Goal: Task Accomplishment & Management: Manage account settings

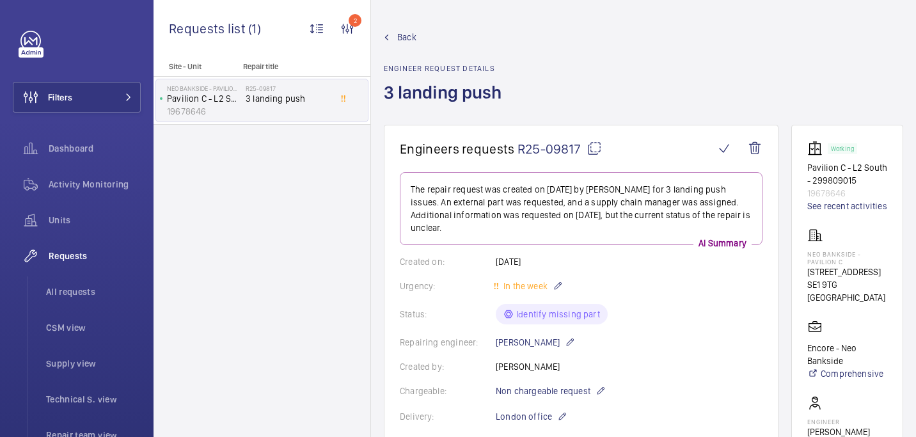
scroll to position [708, 0]
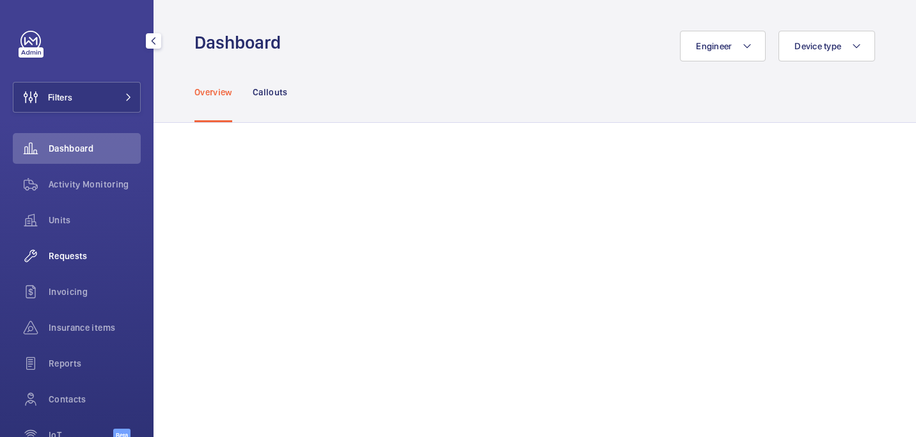
click at [90, 250] on span "Requests" at bounding box center [95, 255] width 92 height 13
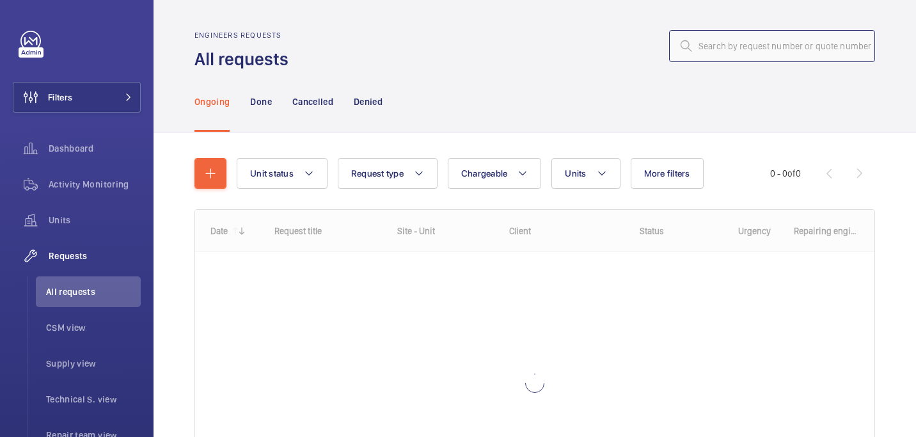
click at [725, 43] on input "text" at bounding box center [772, 46] width 206 height 32
paste input "R25-09601"
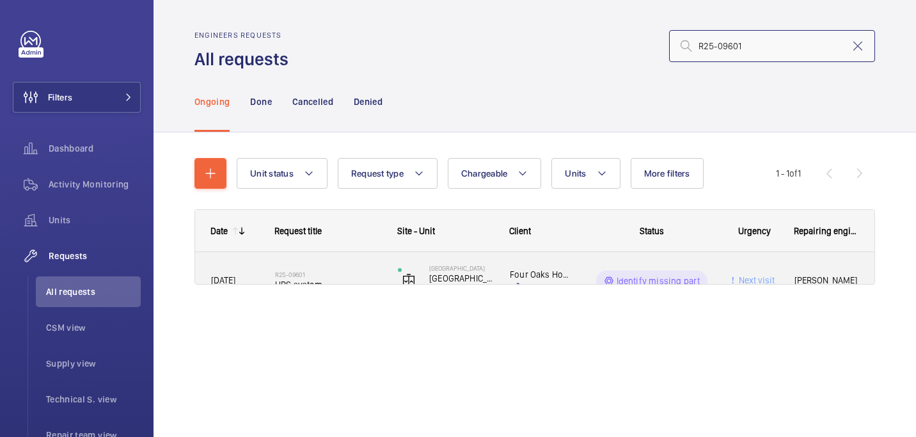
type input "R25-09601"
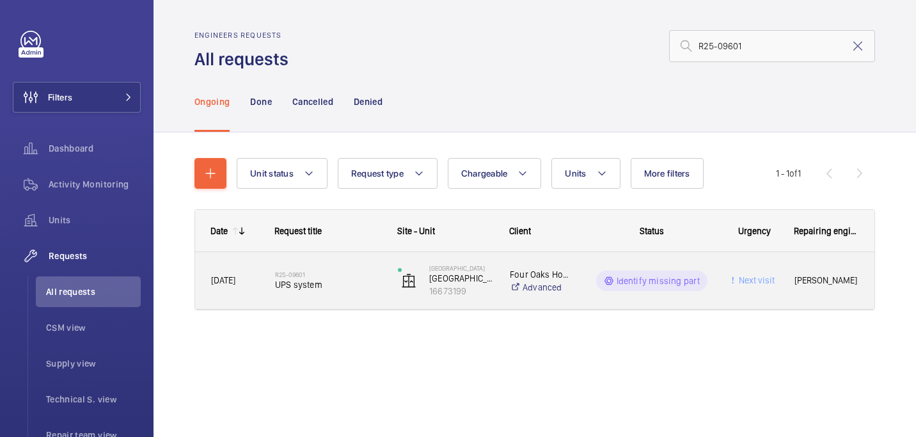
click at [287, 284] on span "UPS system" at bounding box center [328, 284] width 106 height 13
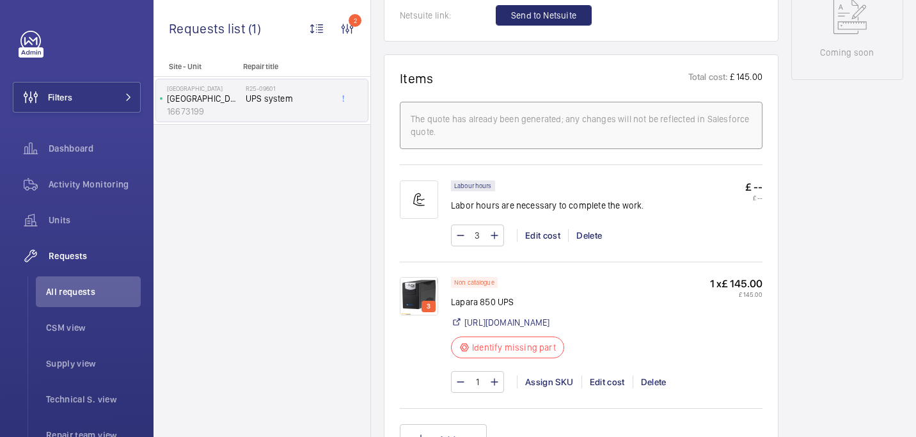
scroll to position [707, 0]
click at [419, 286] on img at bounding box center [419, 296] width 38 height 38
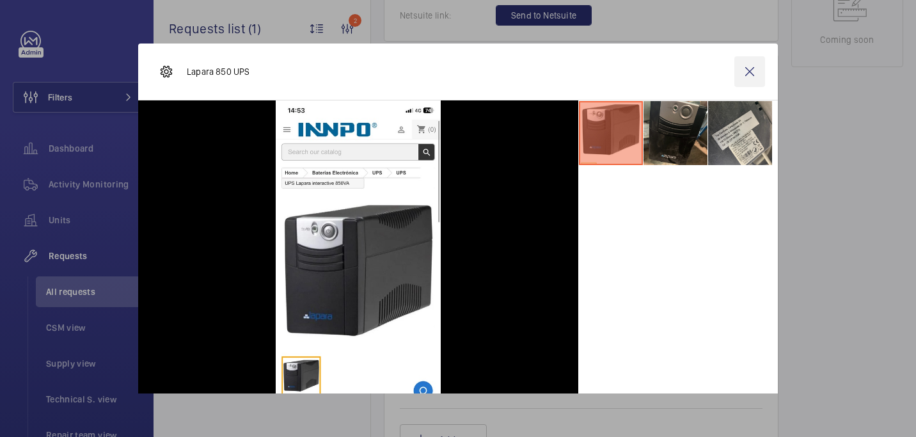
click at [744, 69] on wm-front-icon-button at bounding box center [749, 71] width 31 height 31
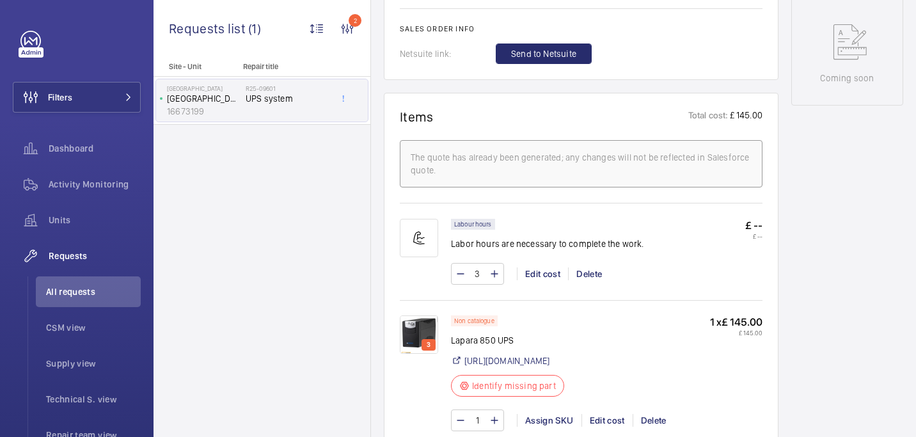
scroll to position [671, 0]
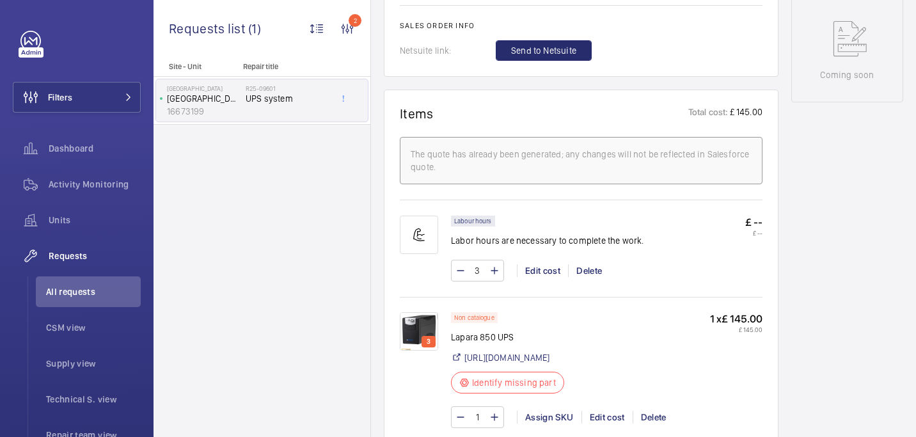
click at [418, 324] on img at bounding box center [419, 331] width 38 height 38
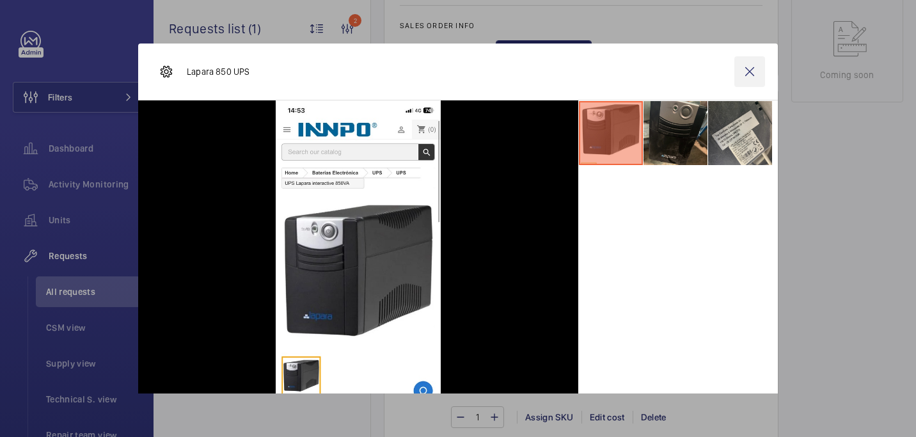
click at [740, 63] on wm-front-icon-button at bounding box center [749, 71] width 31 height 31
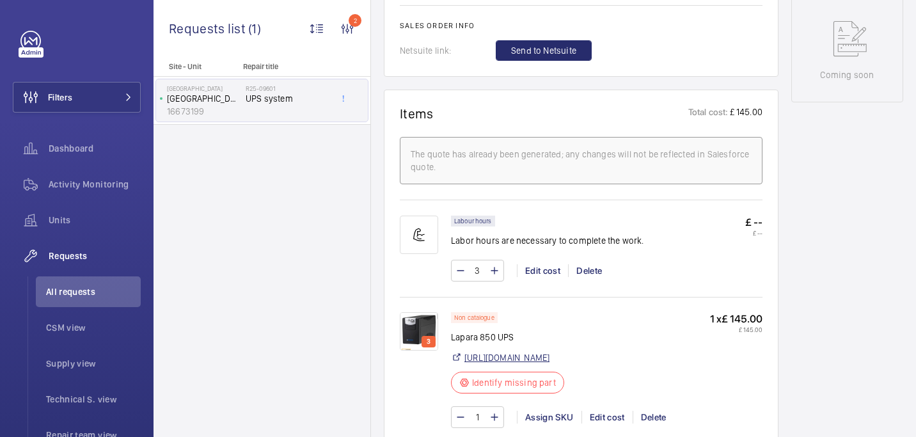
click at [493, 355] on link "https://innpo.eu/ups-complete/ups-lapara-interactive-850va.html" at bounding box center [506, 357] width 85 height 13
drag, startPoint x: 451, startPoint y: 338, endPoint x: 528, endPoint y: 333, distance: 77.6
click at [528, 333] on p "Lapara 850 UPS" at bounding box center [511, 337] width 121 height 13
copy p "Lapara 850 UPS"
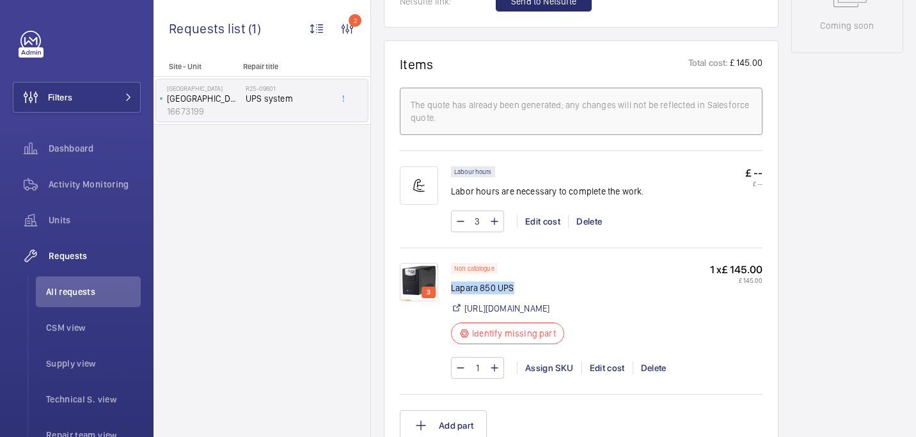
scroll to position [721, 0]
click at [433, 275] on img at bounding box center [419, 281] width 38 height 38
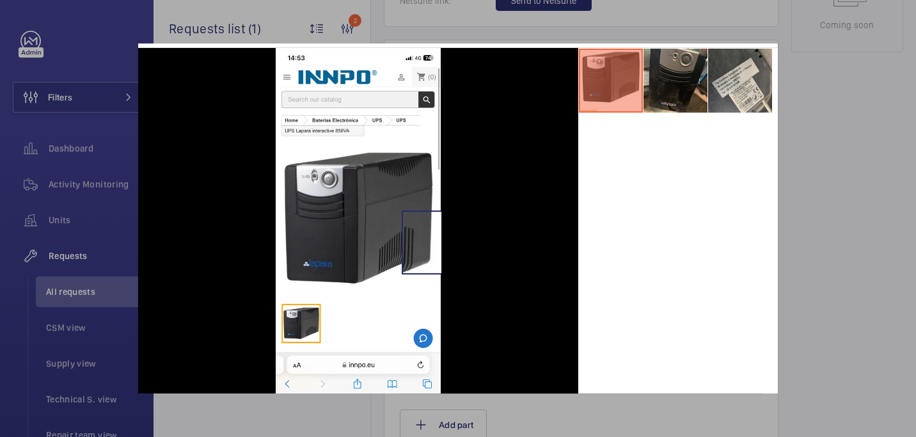
scroll to position [49, 0]
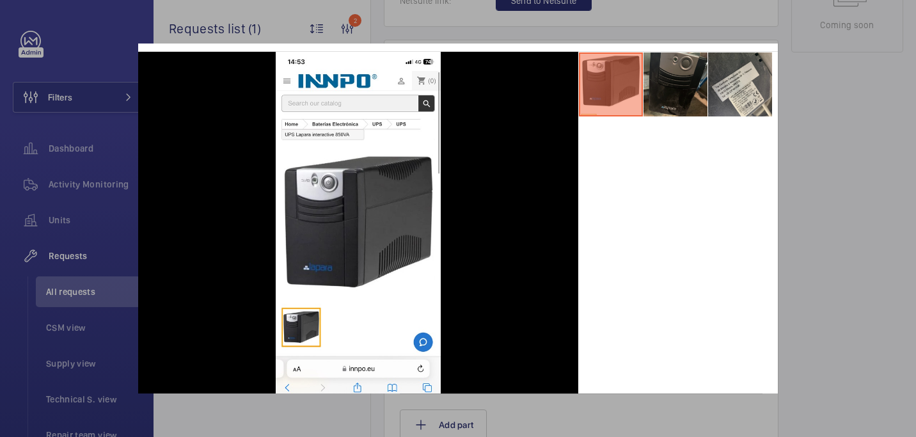
click at [679, 85] on li at bounding box center [675, 84] width 64 height 64
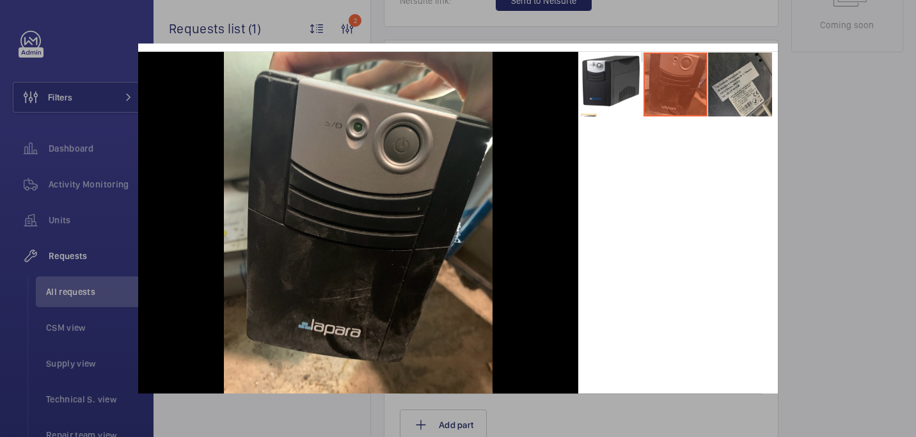
click at [751, 116] on li at bounding box center [740, 84] width 64 height 64
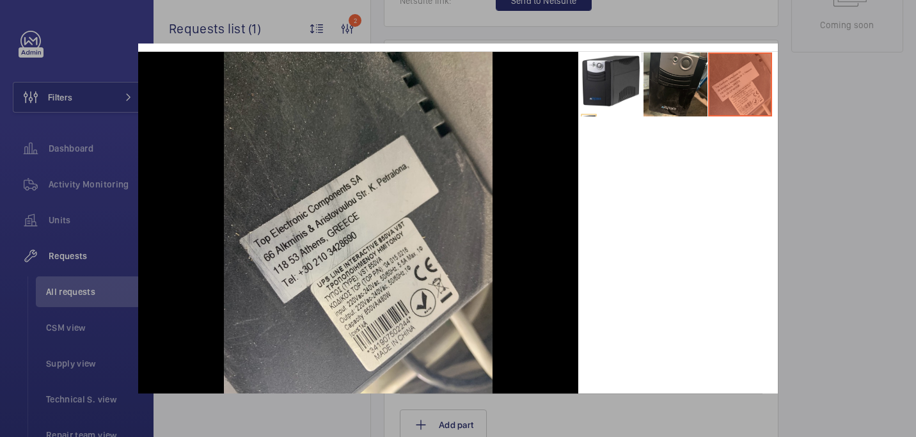
click at [803, 51] on div at bounding box center [458, 218] width 916 height 437
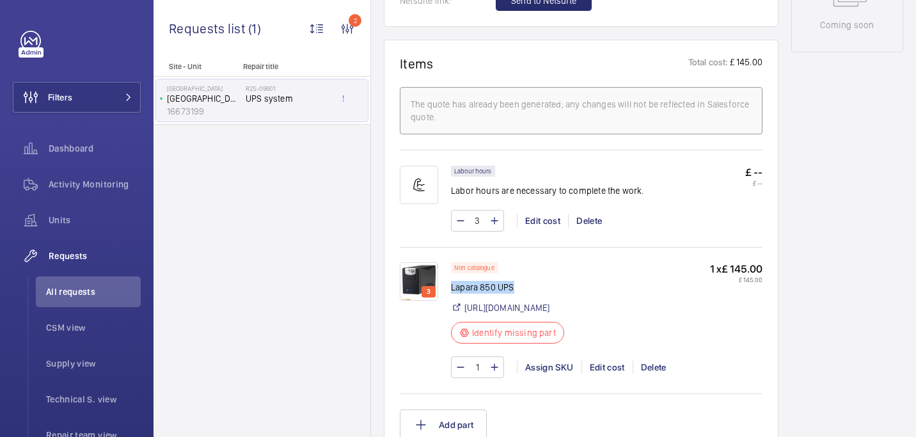
drag, startPoint x: 451, startPoint y: 288, endPoint x: 540, endPoint y: 286, distance: 89.5
click at [540, 286] on p "Lapara 850 UPS" at bounding box center [511, 287] width 121 height 13
copy p "Lapara 850 UPS"
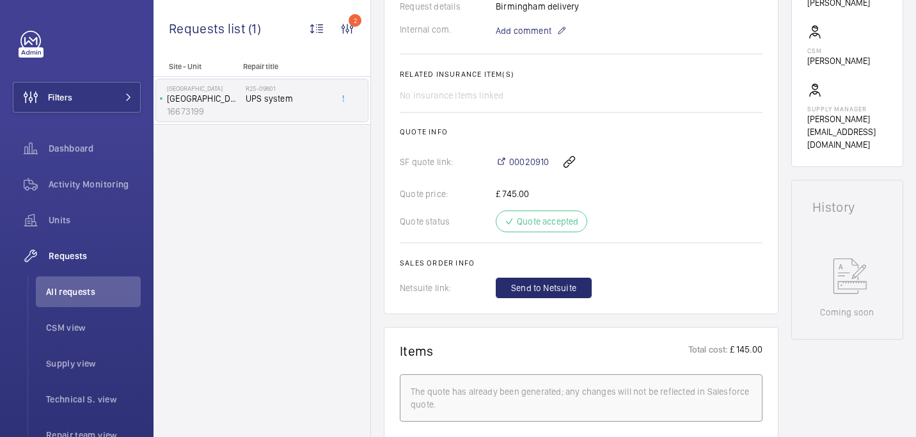
scroll to position [0, 0]
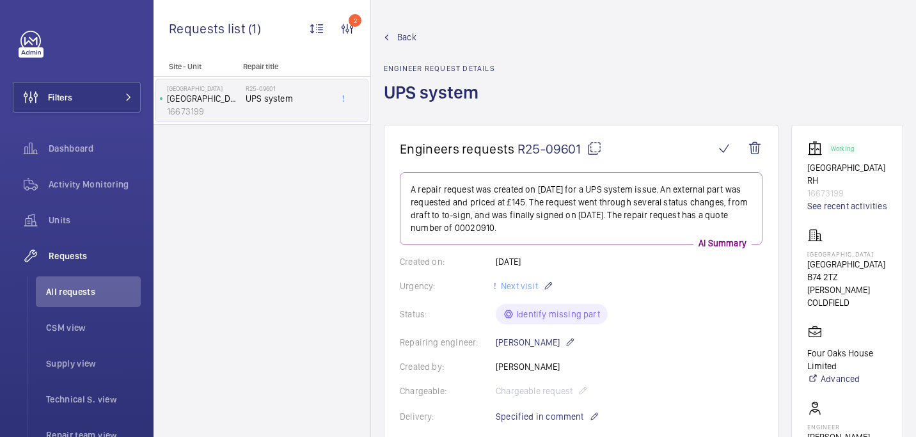
click at [590, 142] on mat-icon at bounding box center [593, 148] width 15 height 15
copy p "Lapara 850 UPS"
drag, startPoint x: 807, startPoint y: 239, endPoint x: 870, endPoint y: 239, distance: 62.7
click at [870, 250] on p "Four Oaks House" at bounding box center [847, 254] width 80 height 8
copy p "Four Oaks House"
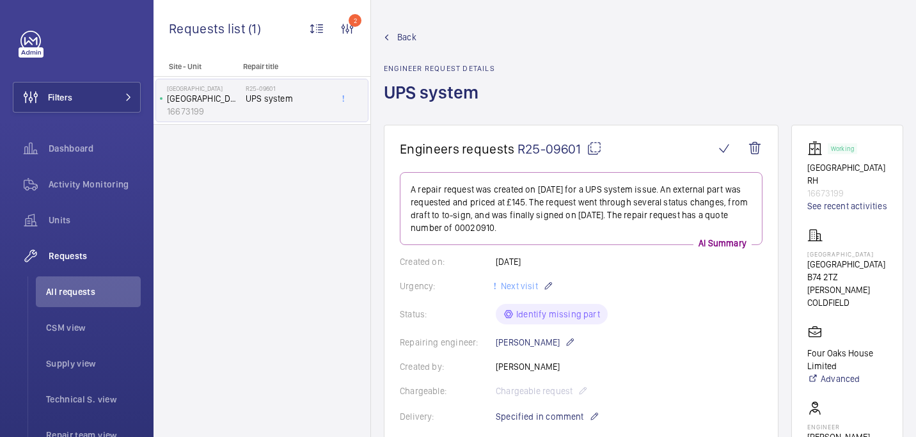
click at [845, 232] on div "Four Oaks House Litchfield Road B74 2TZ SUTTON COLDFIELD" at bounding box center [847, 268] width 80 height 81
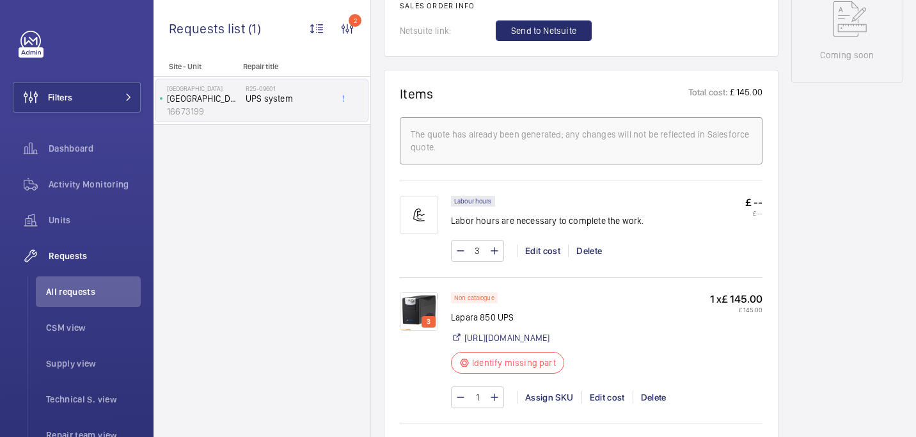
scroll to position [797, 0]
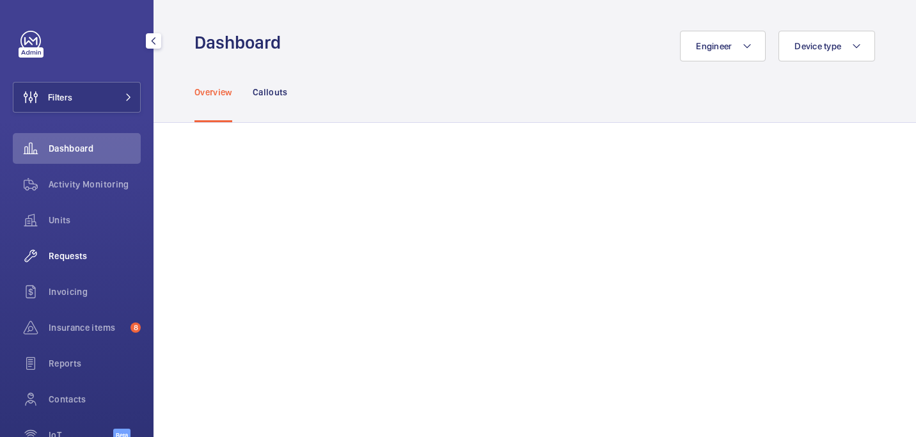
click at [72, 255] on span "Requests" at bounding box center [95, 255] width 92 height 13
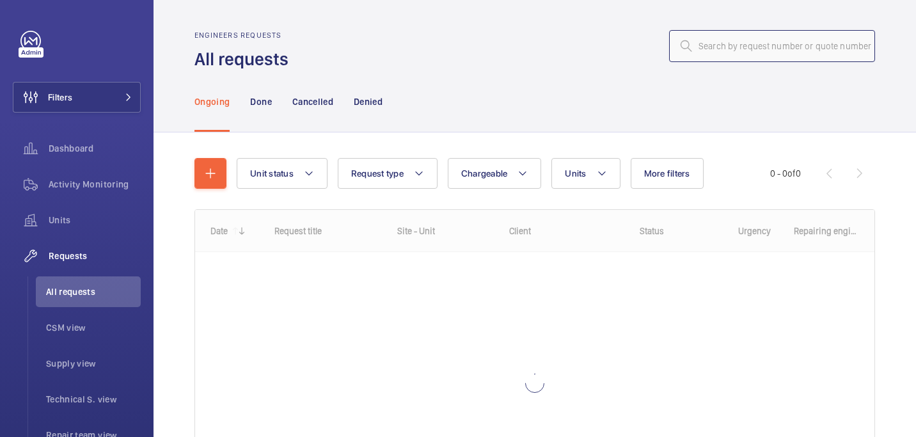
click at [734, 42] on input "text" at bounding box center [772, 46] width 206 height 32
paste input "R25-09602"
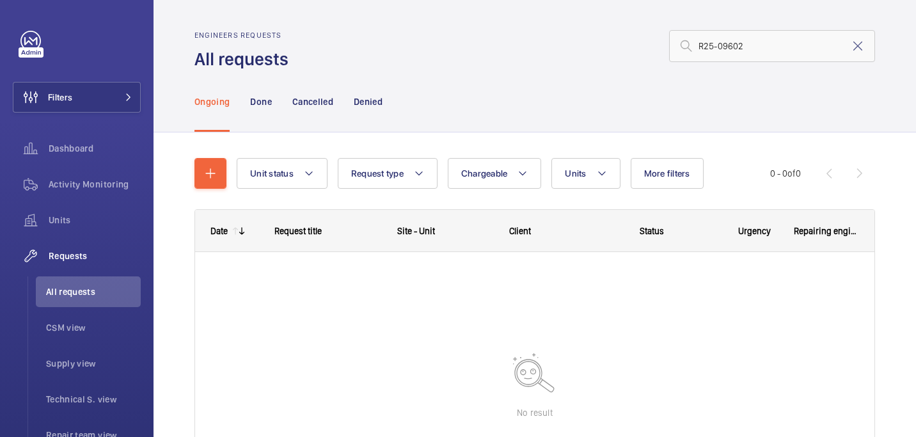
click at [302, 271] on div "Today R25-10755 Hydraulic System SAFED test Hammersmith Hospital Lift 24- Lisa …" at bounding box center [534, 268] width 679 height 32
click at [702, 47] on input "R25-09602" at bounding box center [772, 46] width 206 height 32
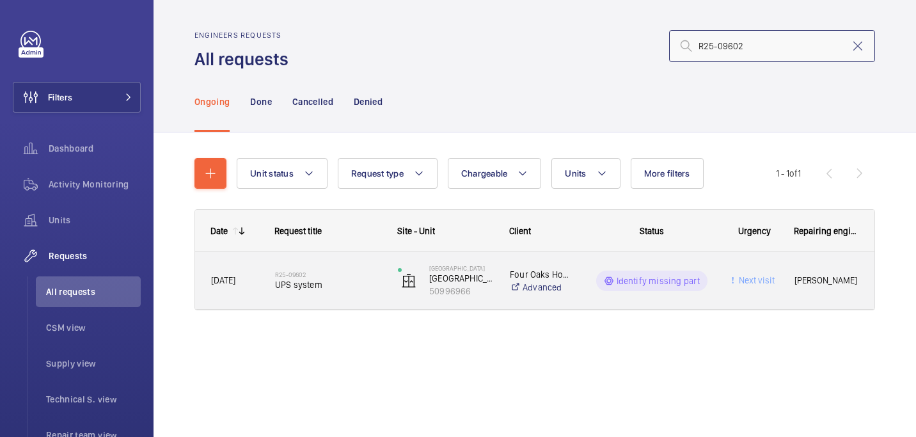
type input "R25-09602"
click at [343, 272] on h2 "R25-09602" at bounding box center [328, 275] width 106 height 8
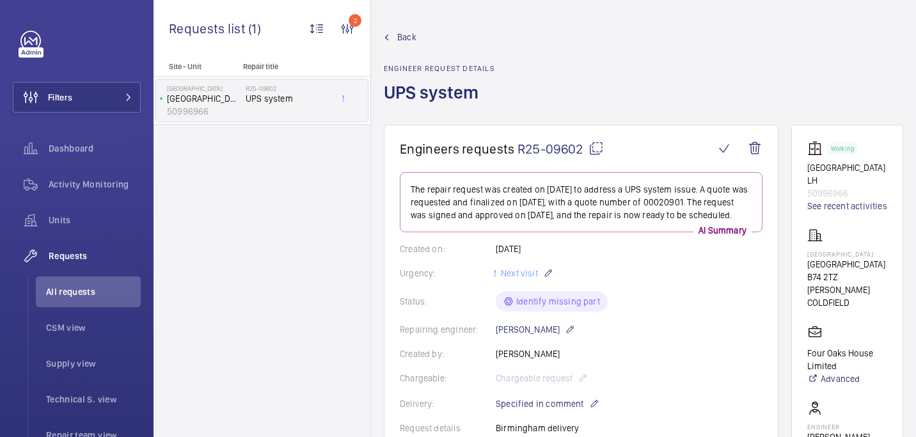
click at [594, 152] on mat-icon at bounding box center [595, 148] width 15 height 15
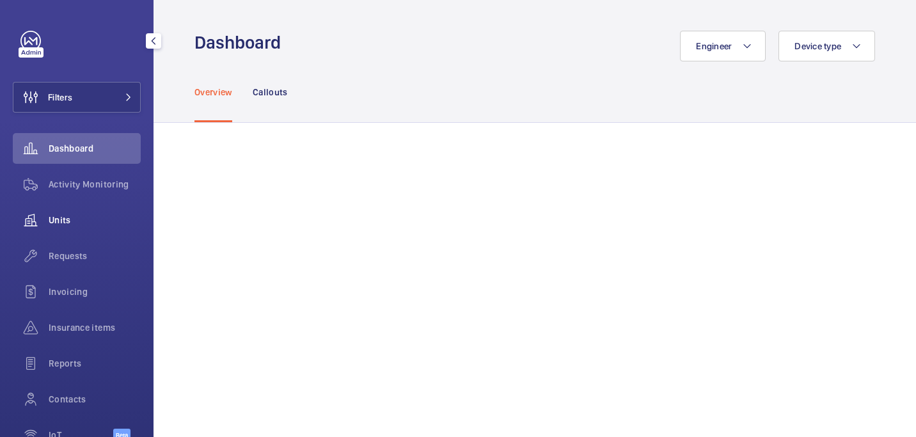
drag, startPoint x: 86, startPoint y: 253, endPoint x: 126, endPoint y: 205, distance: 62.6
click at [86, 254] on span "Requests" at bounding box center [95, 255] width 92 height 13
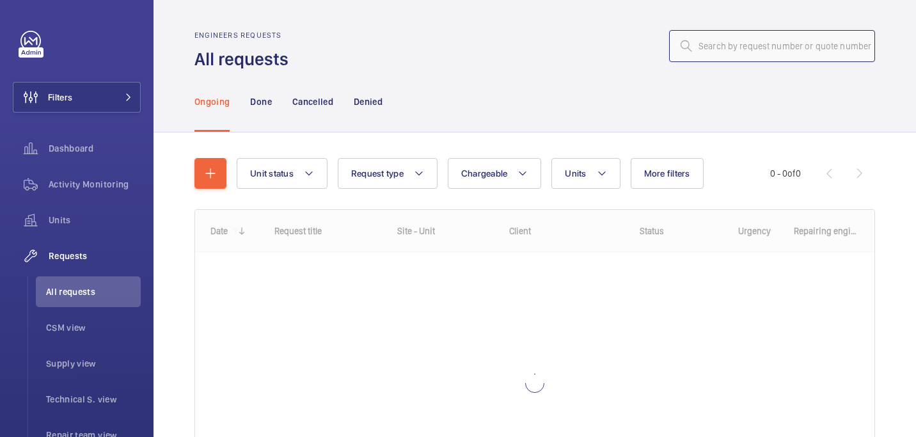
click at [748, 44] on input "text" at bounding box center [772, 46] width 206 height 32
paste input "R25-10539"
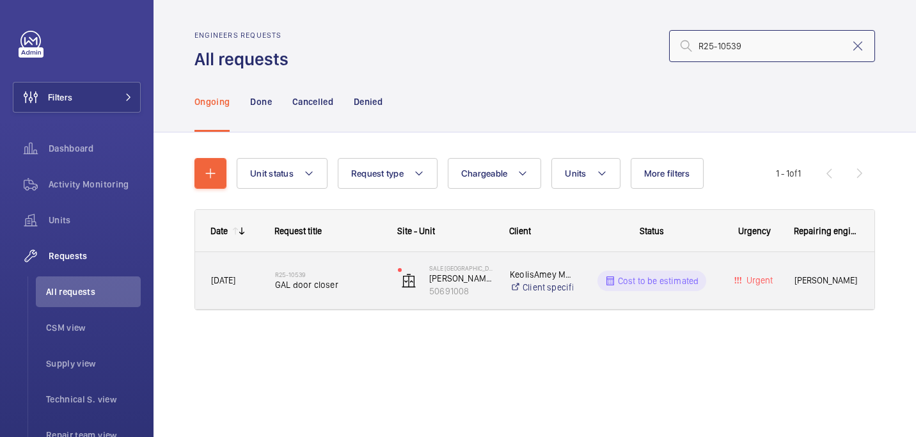
type input "R25-10539"
click at [310, 290] on span "GAL door closer" at bounding box center [328, 284] width 106 height 13
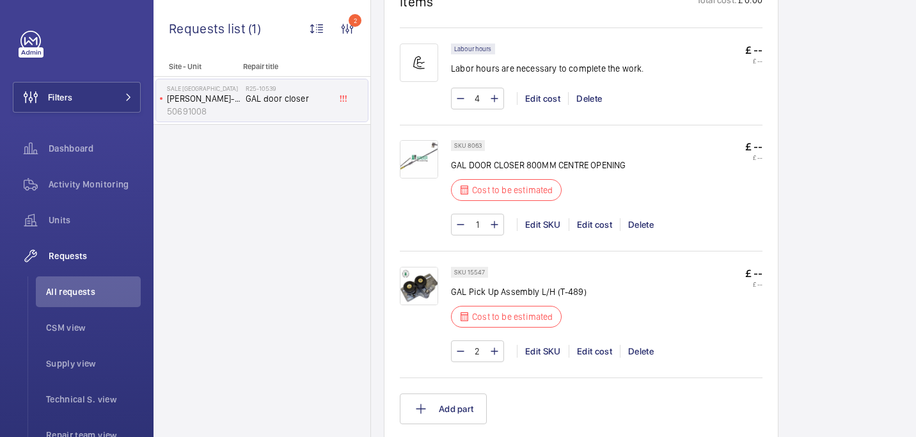
scroll to position [812, 0]
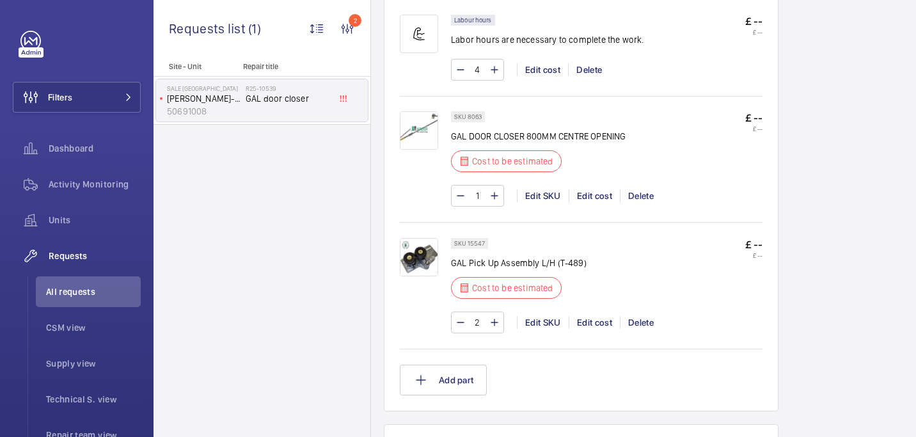
click at [420, 133] on img at bounding box center [419, 130] width 38 height 38
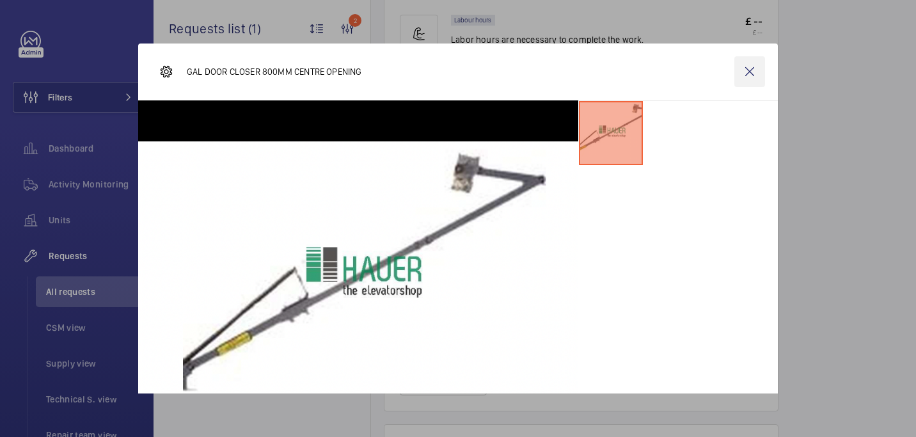
click at [744, 70] on wm-front-icon-button at bounding box center [749, 71] width 31 height 31
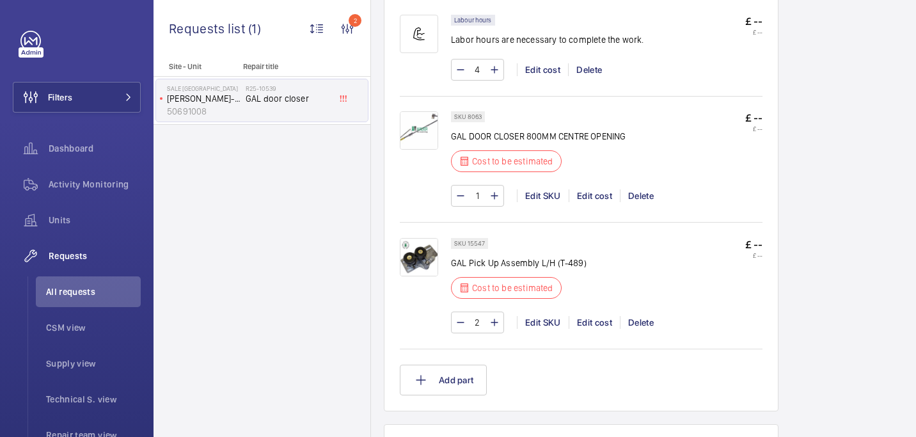
click at [407, 269] on img at bounding box center [419, 257] width 38 height 38
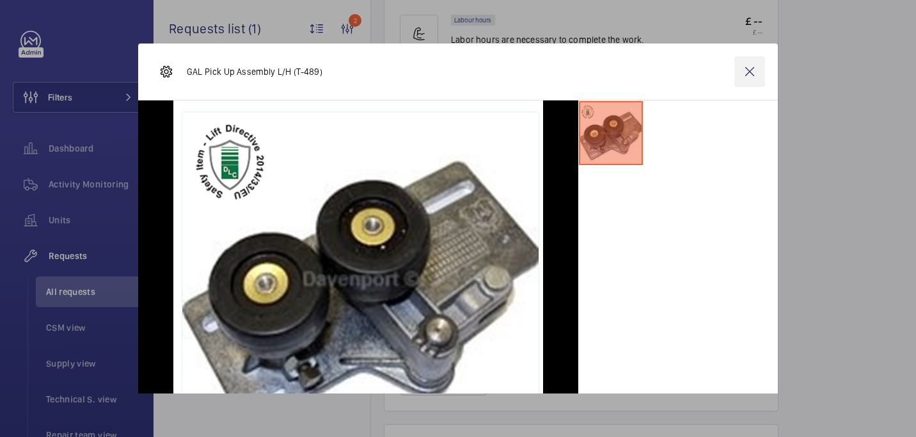
click at [741, 68] on wm-front-icon-button at bounding box center [749, 71] width 31 height 31
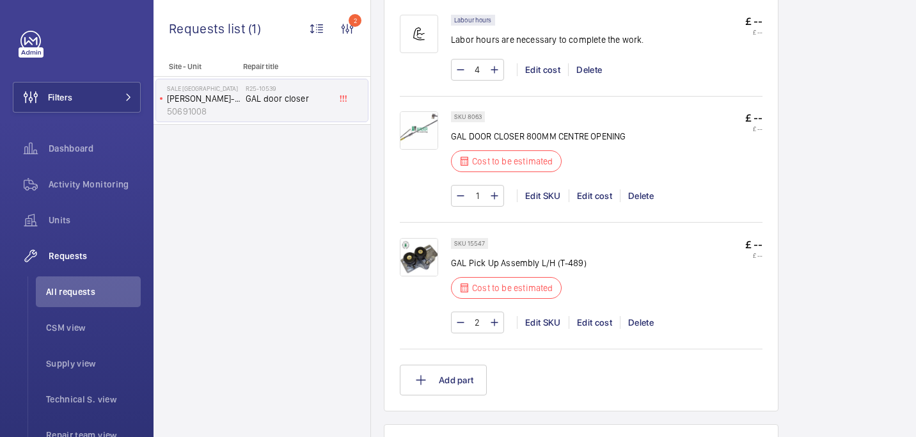
scroll to position [844, 0]
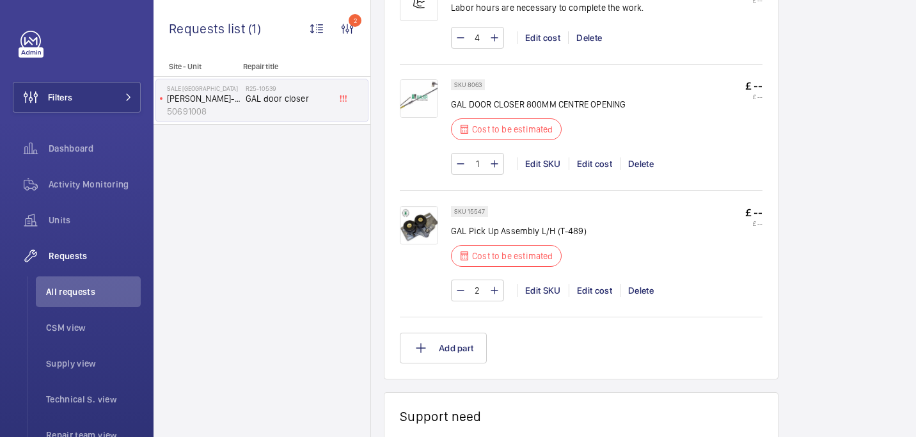
click at [424, 88] on img at bounding box center [419, 98] width 38 height 38
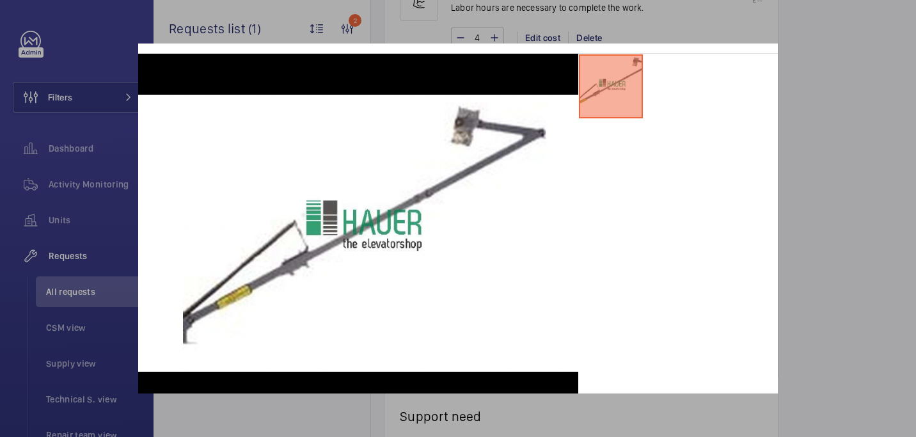
scroll to position [46, 0]
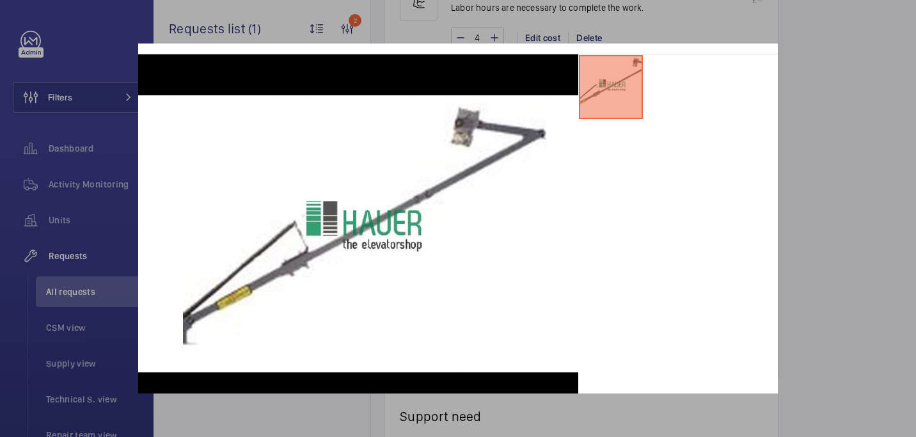
click at [831, 239] on div at bounding box center [458, 218] width 916 height 437
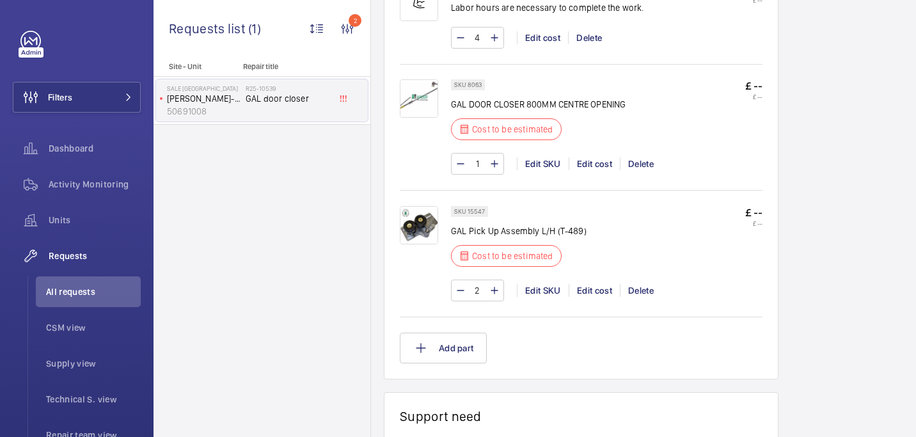
click at [410, 216] on img at bounding box center [419, 225] width 38 height 38
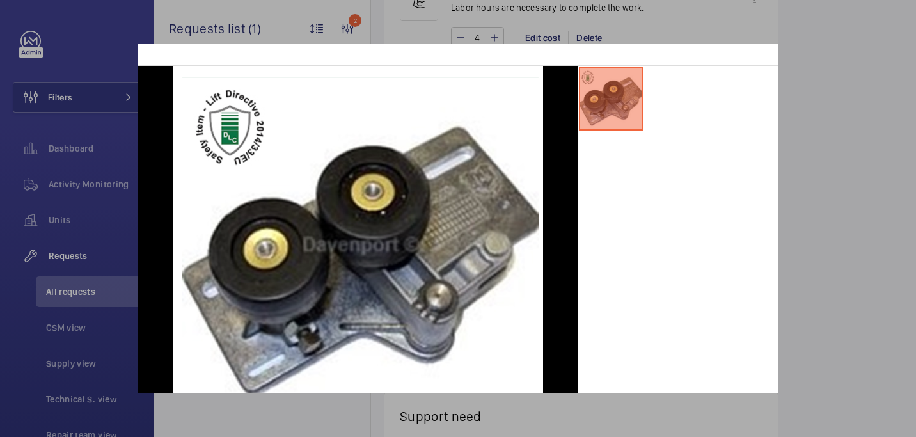
scroll to position [39, 0]
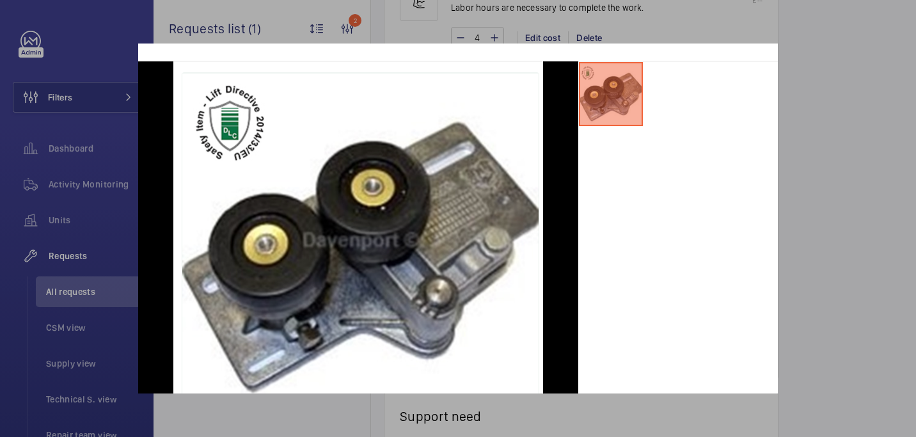
click at [861, 144] on div at bounding box center [458, 218] width 916 height 437
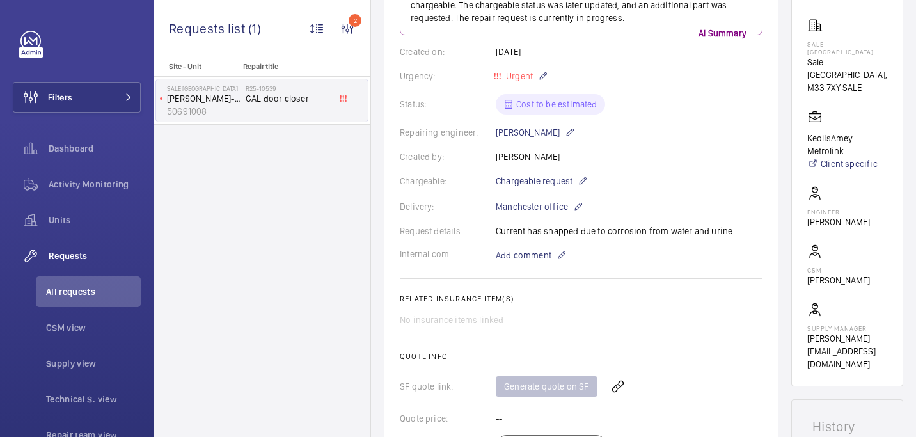
scroll to position [0, 0]
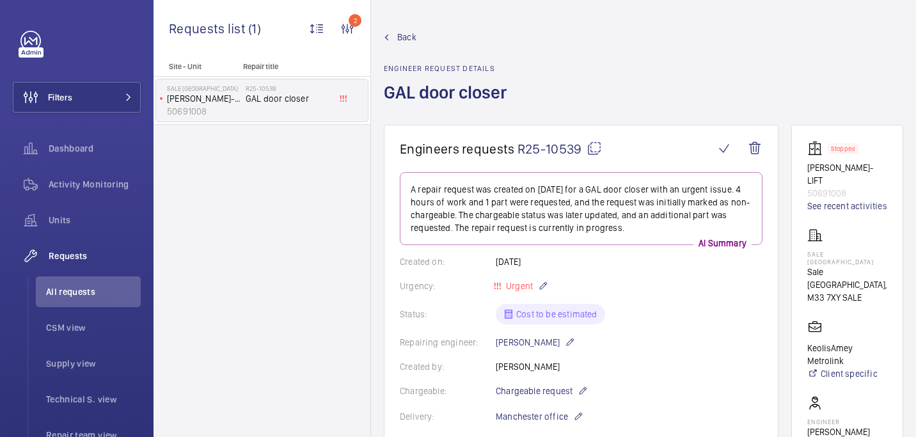
click at [589, 153] on mat-icon at bounding box center [593, 148] width 15 height 15
click at [825, 250] on p "Sale Railway Station" at bounding box center [847, 257] width 80 height 15
copy p "Sale Railway Station"
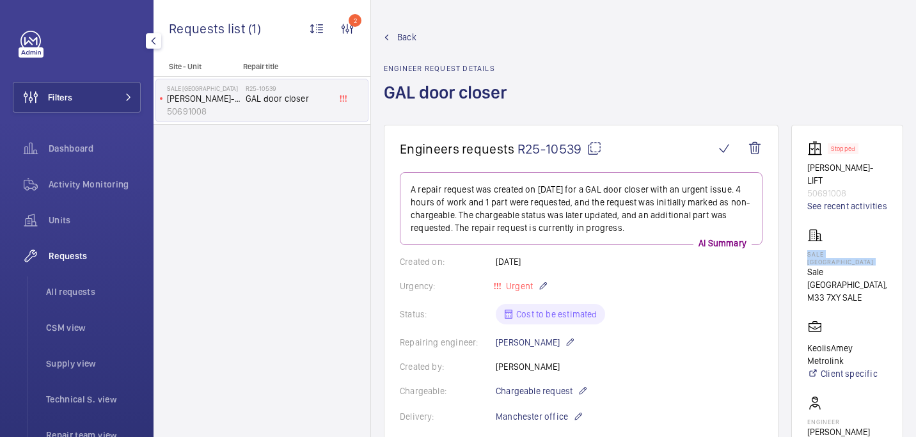
scroll to position [547, 0]
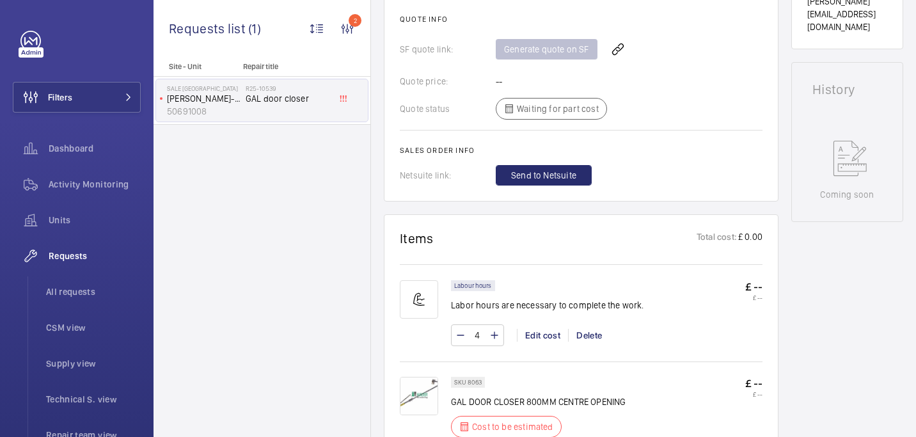
click at [464, 408] on p "GAL DOOR CLOSER 800MM CENTRE OPENING" at bounding box center [538, 401] width 175 height 13
click at [464, 404] on p "GAL DOOR CLOSER 800MM CENTRE OPENING" at bounding box center [538, 401] width 175 height 13
copy div "GAL DOOR CLOSER 800MM CENTRE OPENING"
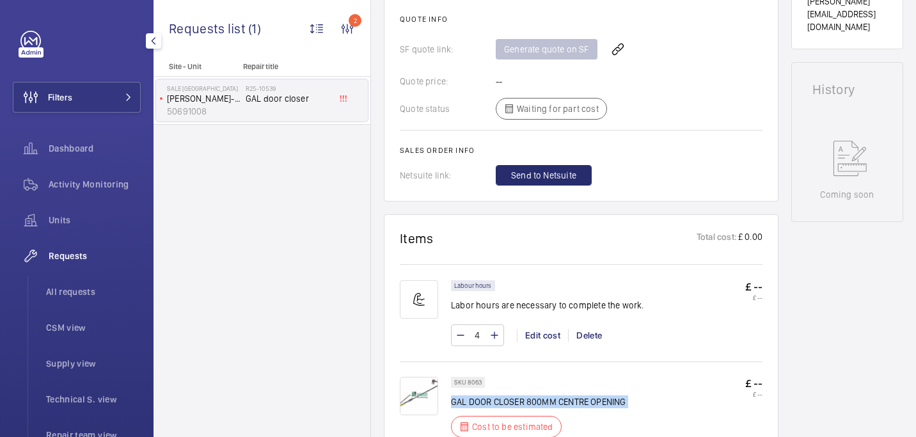
scroll to position [982, 0]
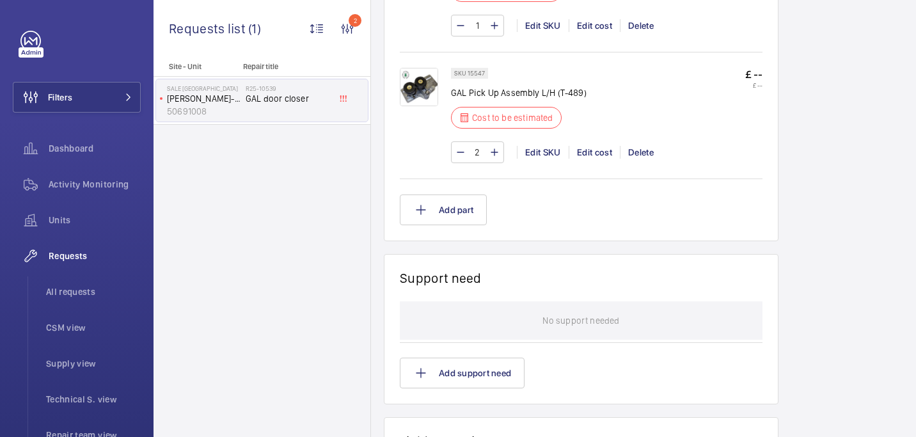
click at [467, 95] on p "GAL Pick Up Assembly L/H (T-489)" at bounding box center [519, 92] width 136 height 13
copy div "GAL Pick Up Assembly L/H (T-489)"
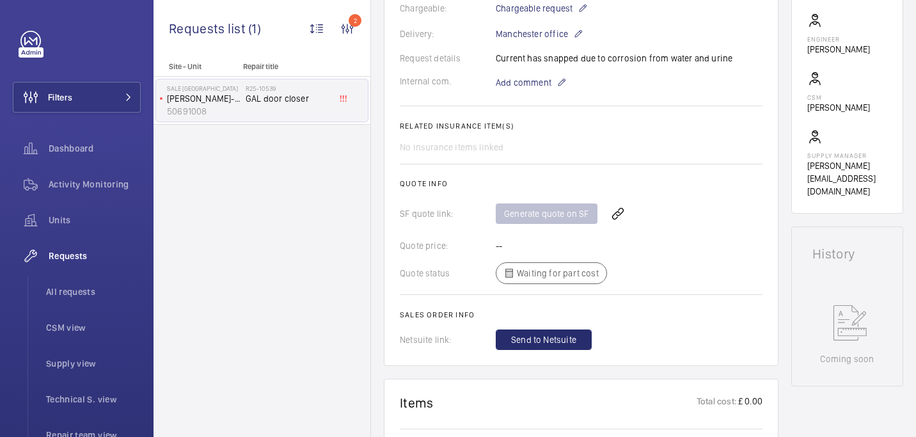
scroll to position [357, 0]
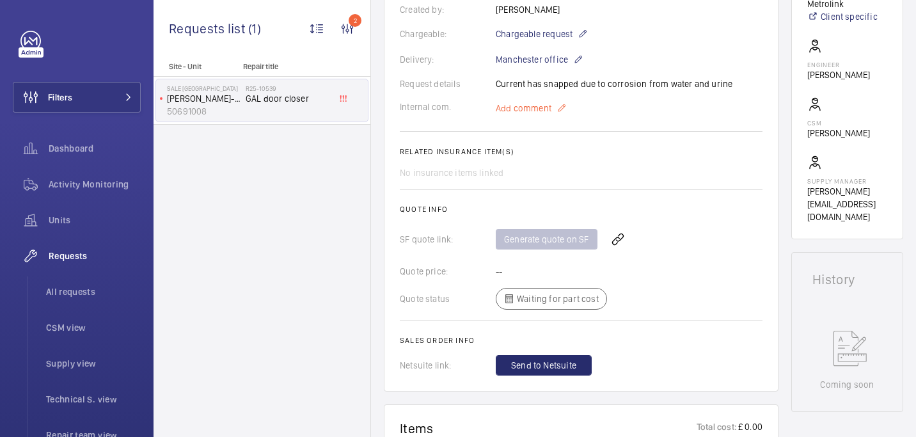
click at [520, 112] on span "Add comment" at bounding box center [524, 108] width 56 height 13
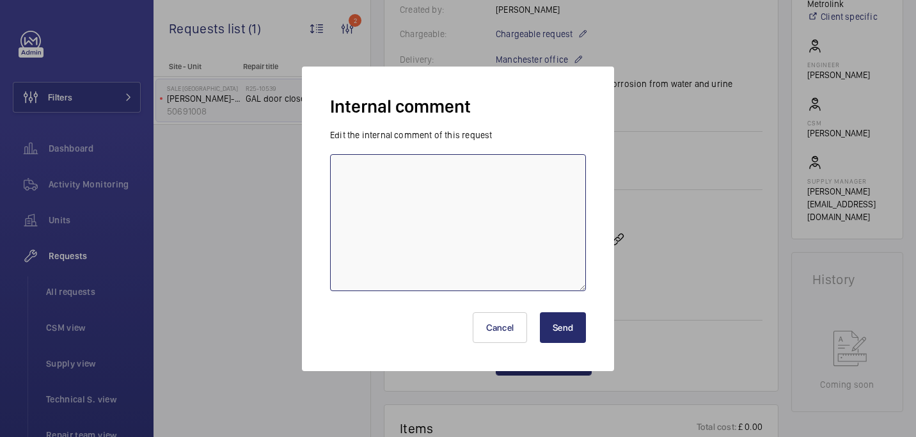
click at [442, 230] on textarea at bounding box center [458, 222] width 256 height 137
type textarea "sent to davenport for prices - 11/08 india"
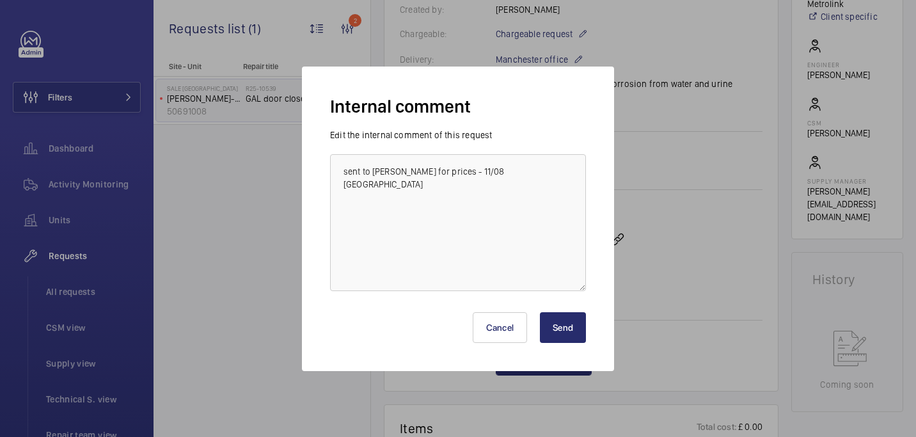
click at [561, 327] on button "Send" at bounding box center [563, 327] width 46 height 31
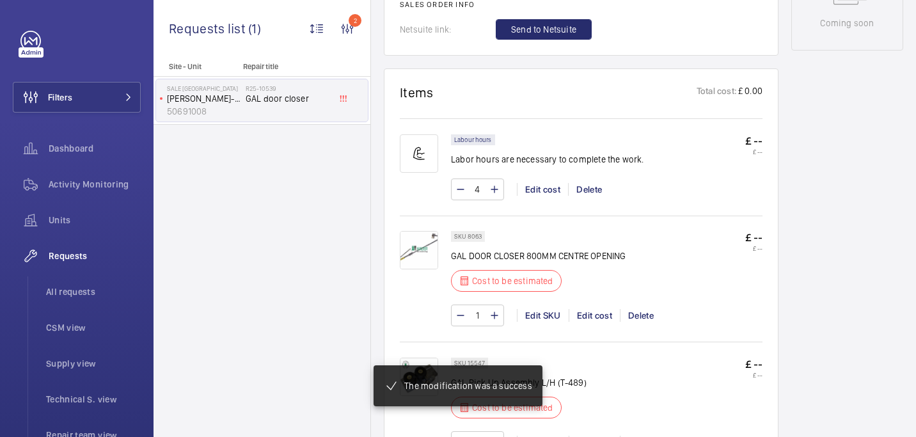
scroll to position [731, 0]
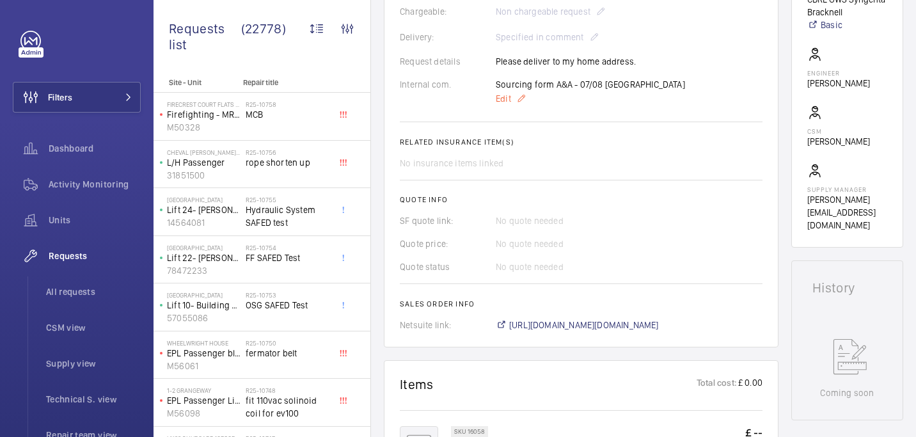
scroll to position [367, 0]
click at [558, 329] on span "[URL][DOMAIN_NAME][DOMAIN_NAME]" at bounding box center [584, 324] width 150 height 13
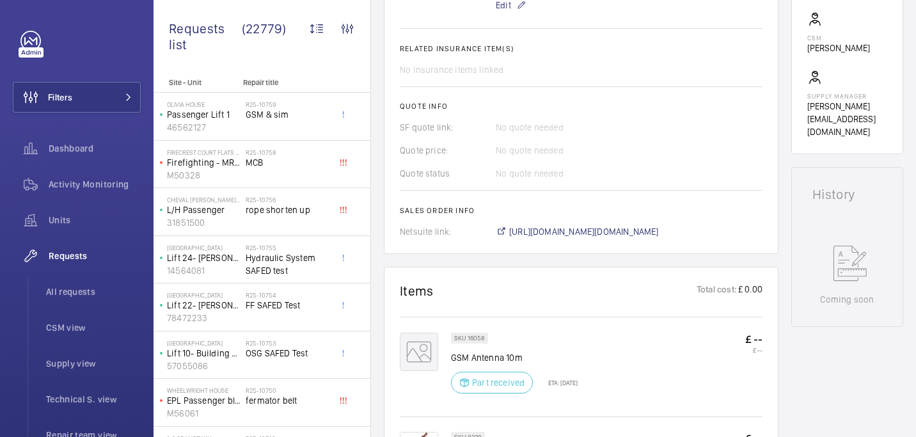
scroll to position [379, 0]
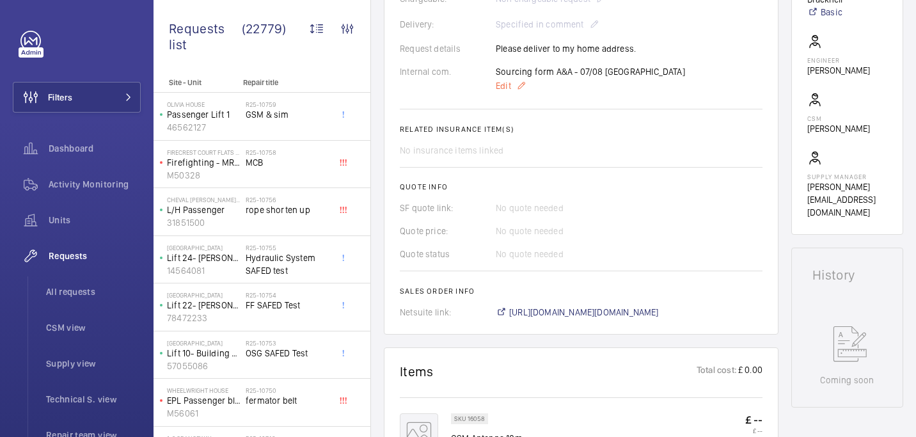
click at [508, 85] on span "Edit" at bounding box center [503, 85] width 15 height 13
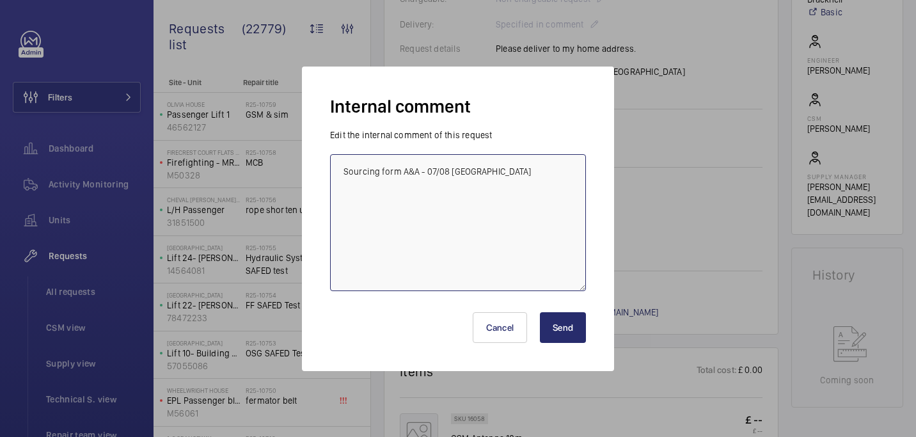
click at [495, 166] on textarea "Sourcing form A&A - 07/08 india" at bounding box center [458, 222] width 256 height 137
type textarea "Sourcing form A&A - 07/08 india Parts arrived at site - 11/08 india"
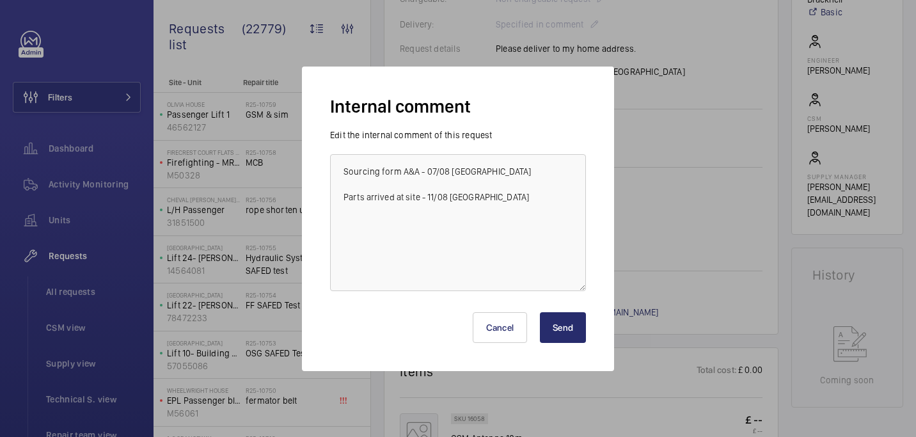
click at [577, 322] on button "Send" at bounding box center [563, 327] width 46 height 31
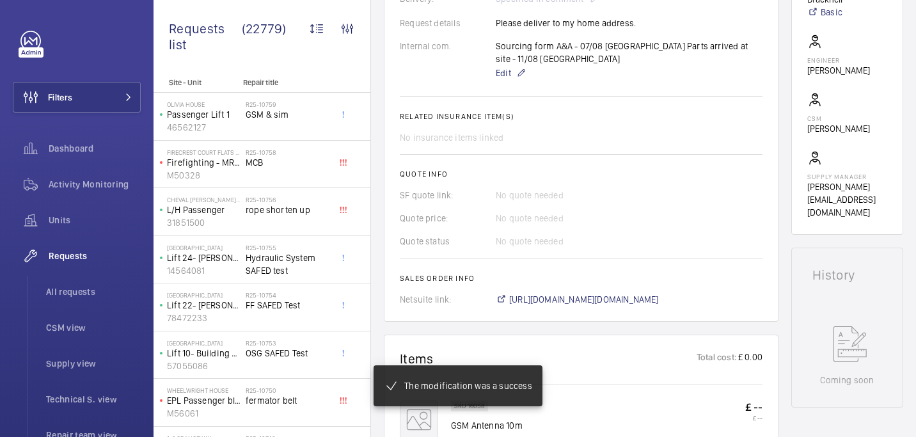
scroll to position [392, 0]
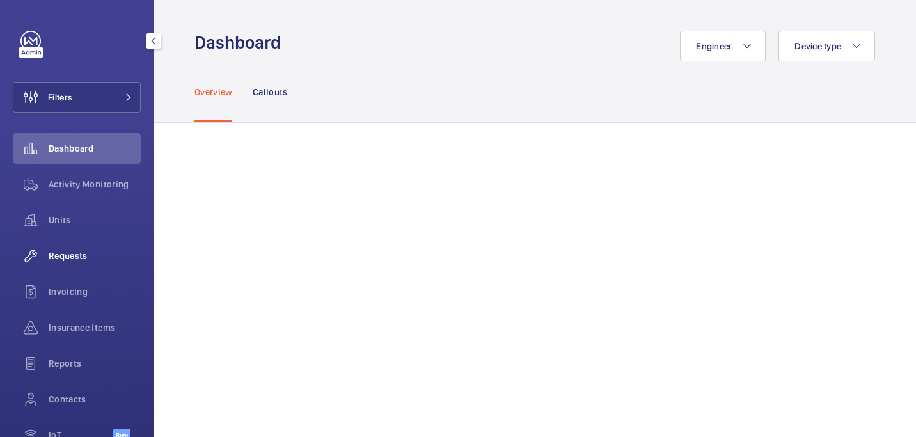
click at [81, 257] on span "Requests" at bounding box center [95, 255] width 92 height 13
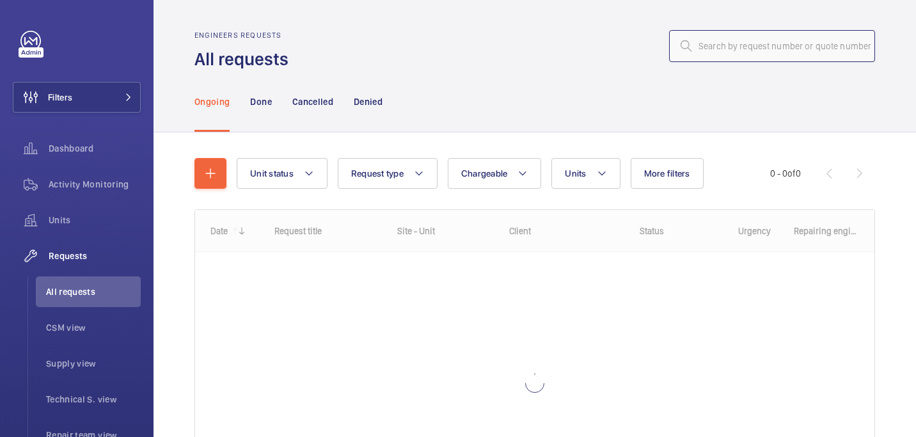
click at [755, 45] on input "text" at bounding box center [772, 46] width 206 height 32
paste input "R25-10598"
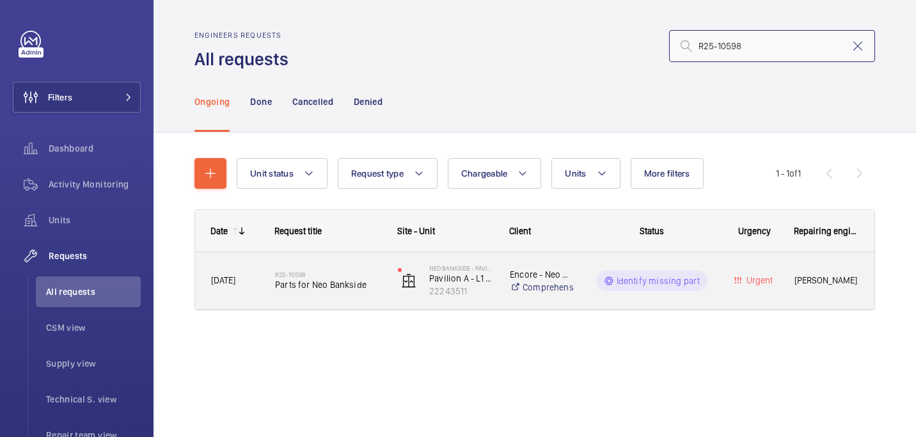
type input "R25-10598"
click at [301, 277] on h2 "R25-10598" at bounding box center [328, 275] width 106 height 8
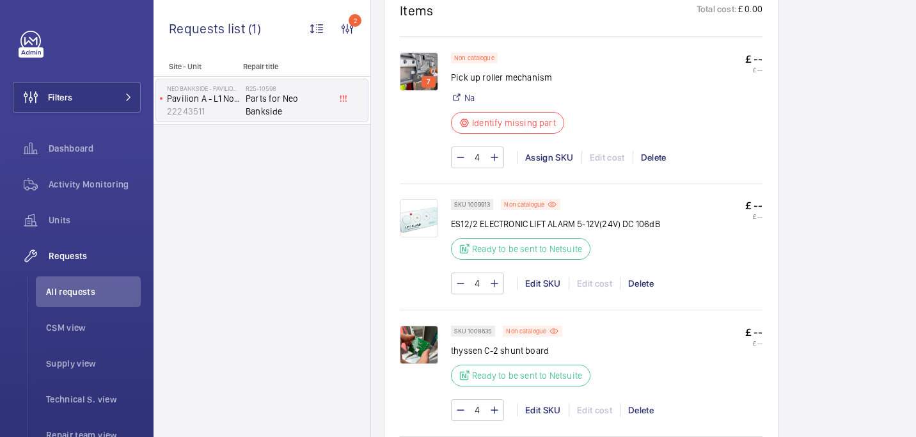
scroll to position [799, 0]
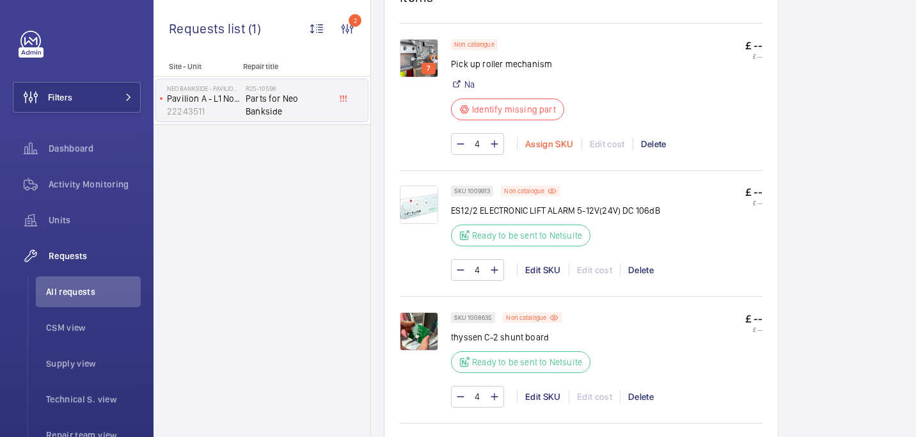
click at [557, 137] on div "Assign SKU" at bounding box center [549, 143] width 65 height 13
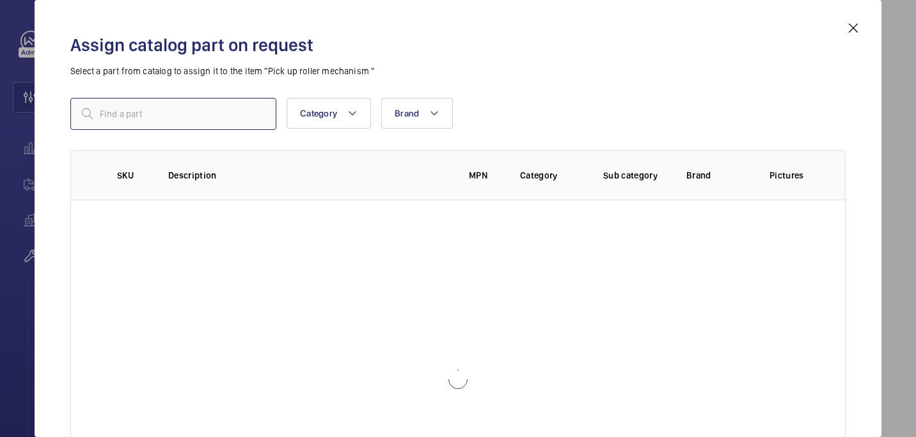
click at [202, 113] on input "text" at bounding box center [173, 114] width 206 height 32
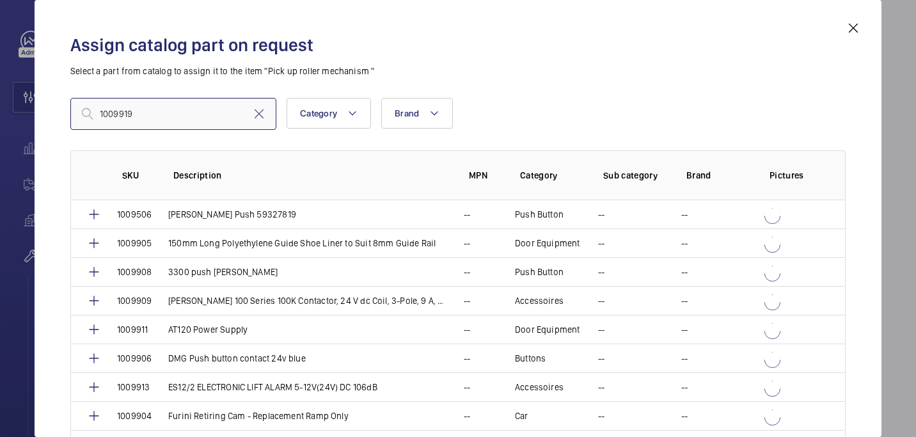
click at [102, 118] on input "1009919" at bounding box center [173, 114] width 206 height 32
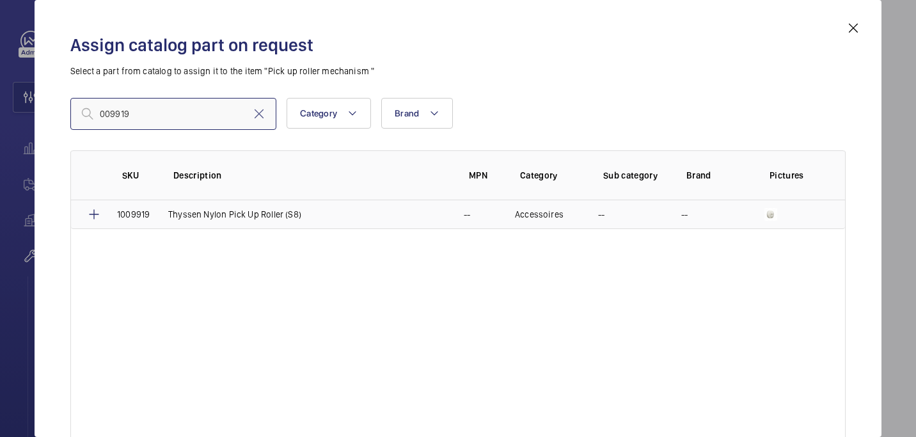
type input "009919"
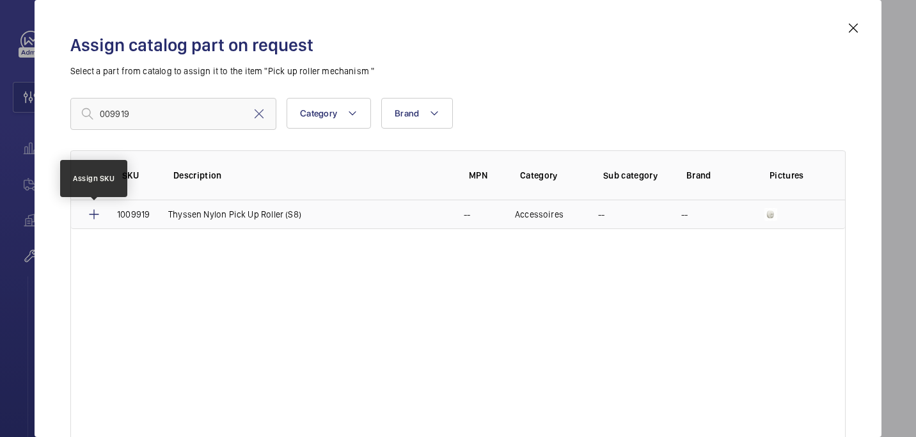
click at [96, 213] on mat-icon at bounding box center [93, 214] width 15 height 15
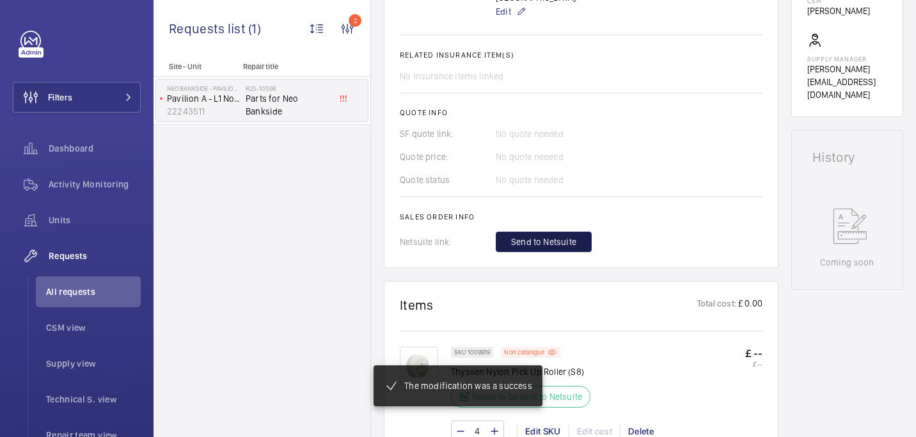
click at [554, 235] on span "Send to Netsuite" at bounding box center [543, 241] width 65 height 13
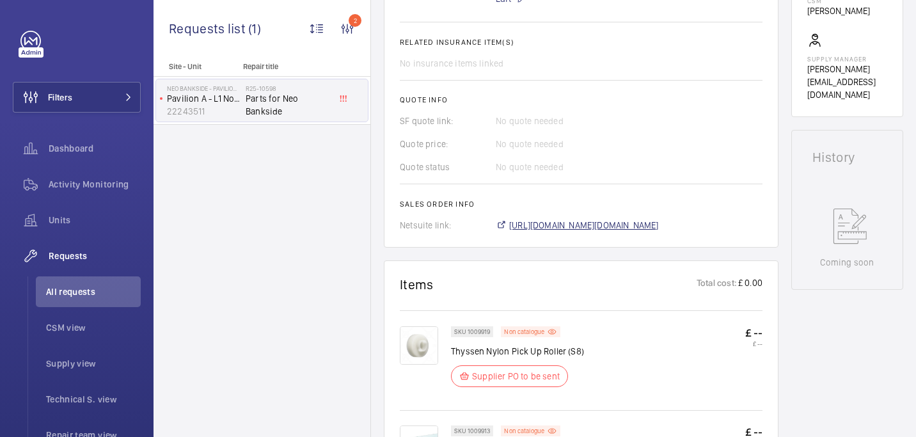
scroll to position [492, 0]
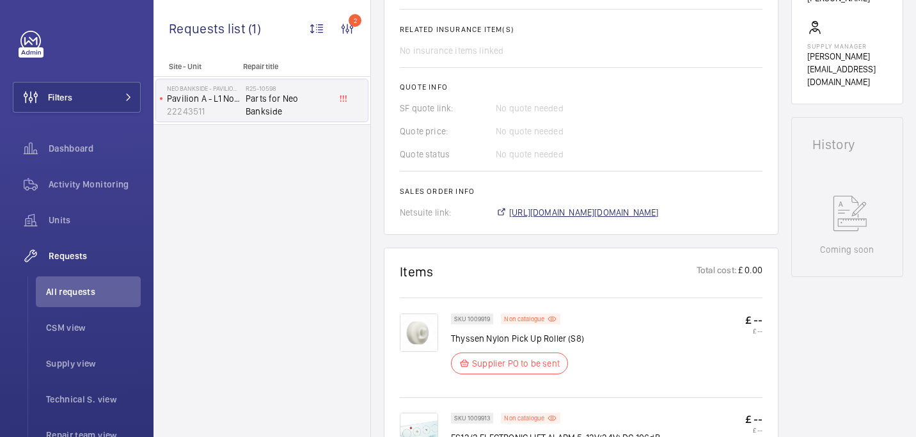
click at [571, 206] on span "[URL][DOMAIN_NAME][DOMAIN_NAME]" at bounding box center [584, 212] width 150 height 13
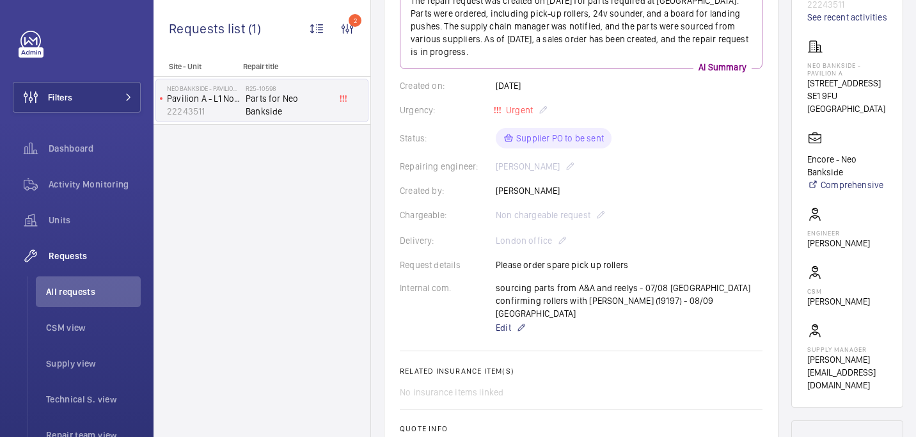
scroll to position [150, 0]
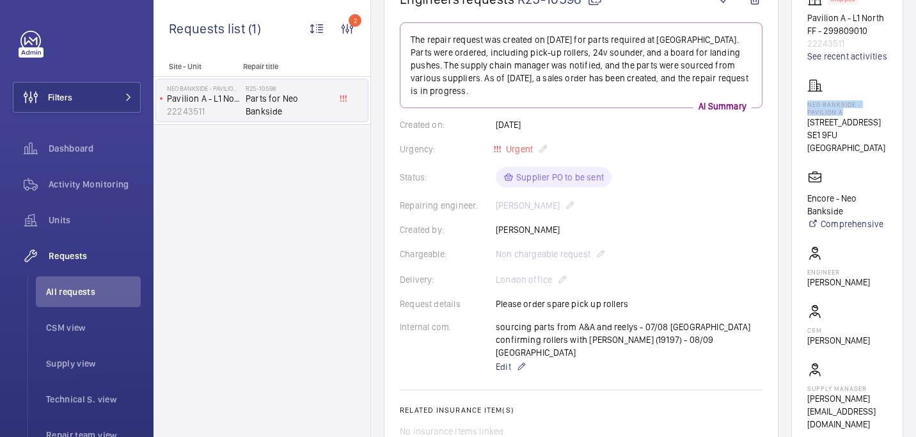
drag, startPoint x: 814, startPoint y: 127, endPoint x: 857, endPoint y: 134, distance: 43.3
click at [857, 116] on p "Neo Bankside - Pavilion A" at bounding box center [847, 107] width 80 height 15
copy p "Neo Bankside - Pavilion A"
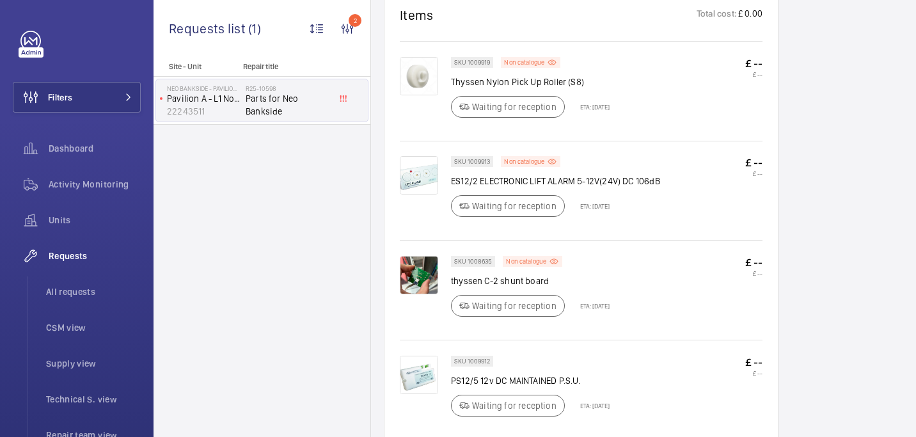
scroll to position [784, 0]
